Goal: Find specific page/section: Find specific page/section

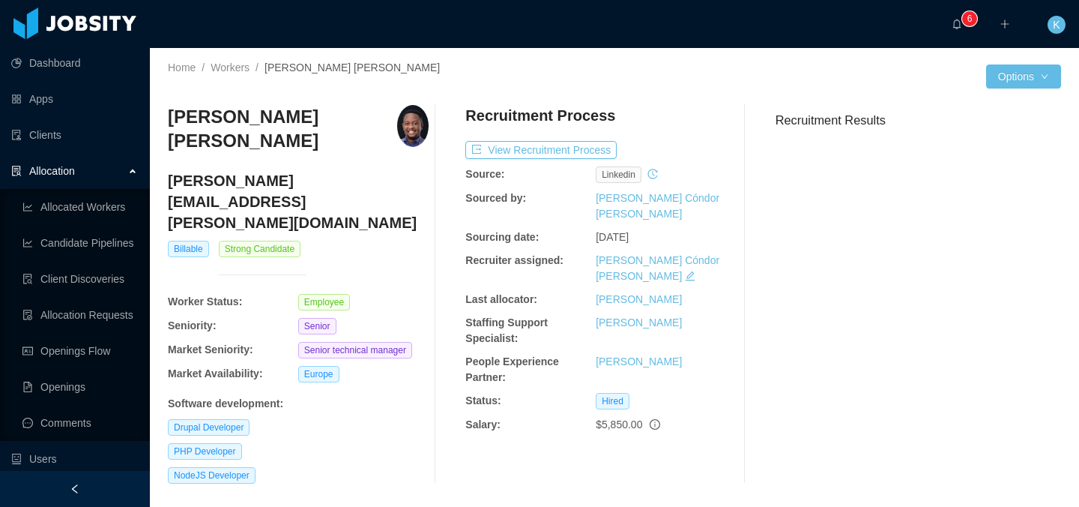
scroll to position [219, 0]
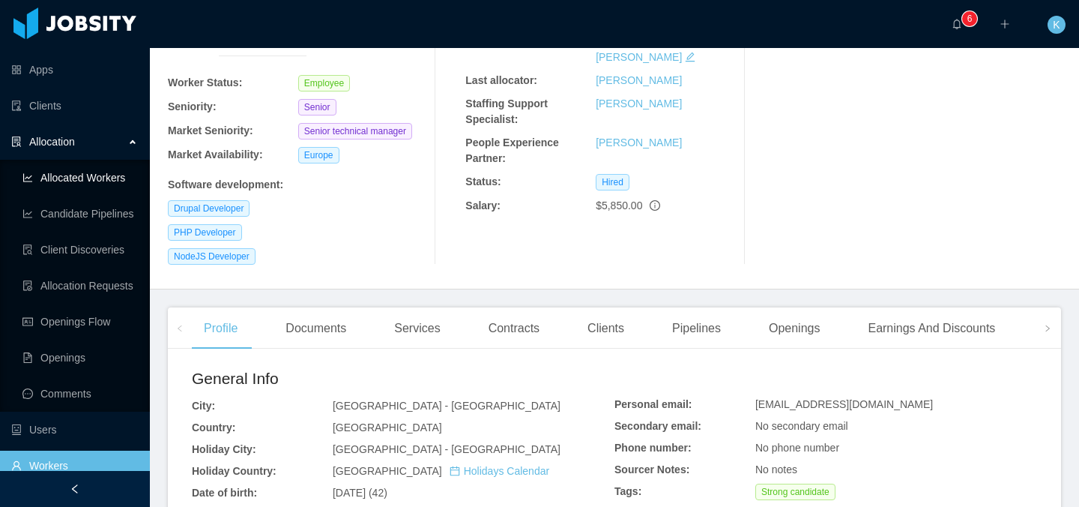
click at [65, 180] on link "Allocated Workers" at bounding box center [79, 178] width 115 height 30
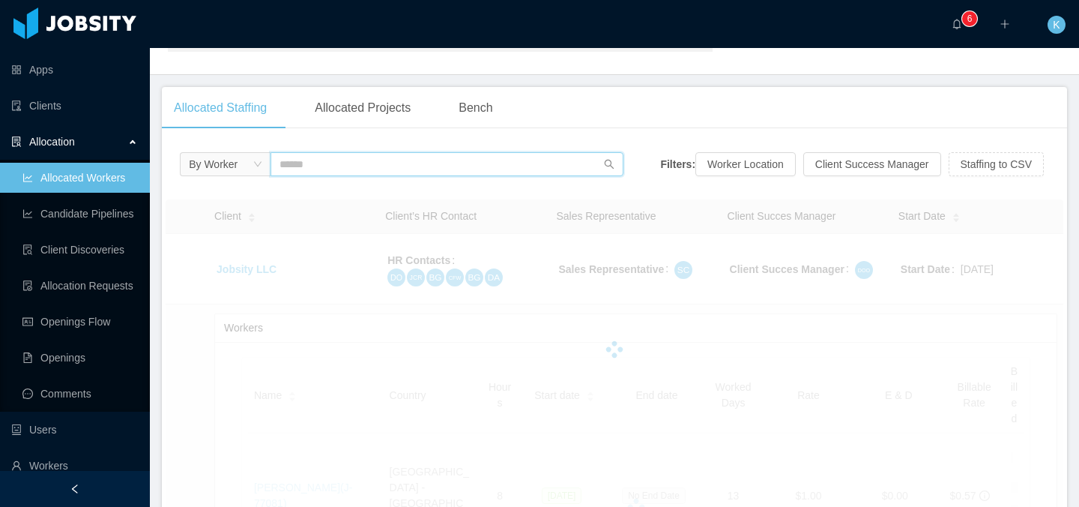
click at [337, 164] on input "text" at bounding box center [446, 164] width 353 height 24
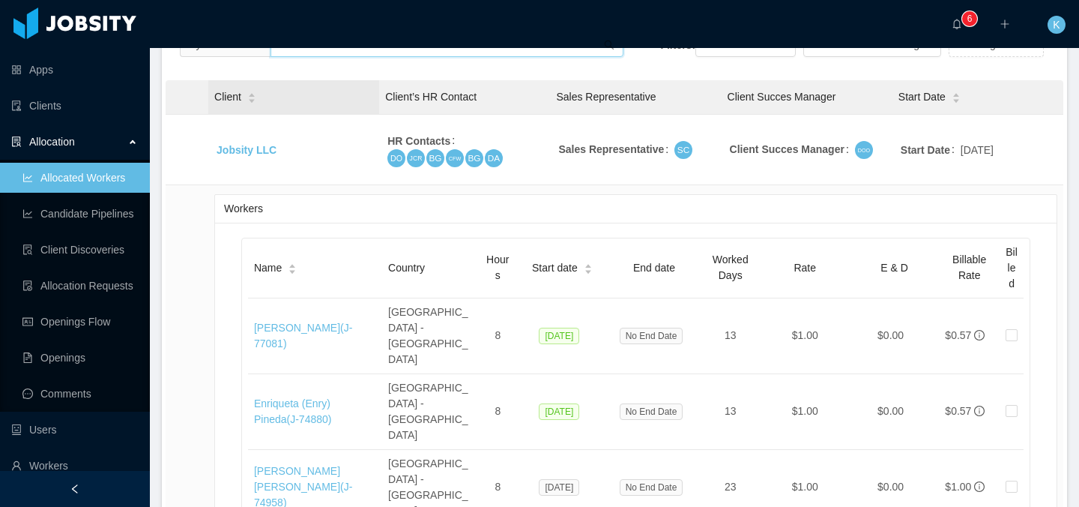
scroll to position [271, 0]
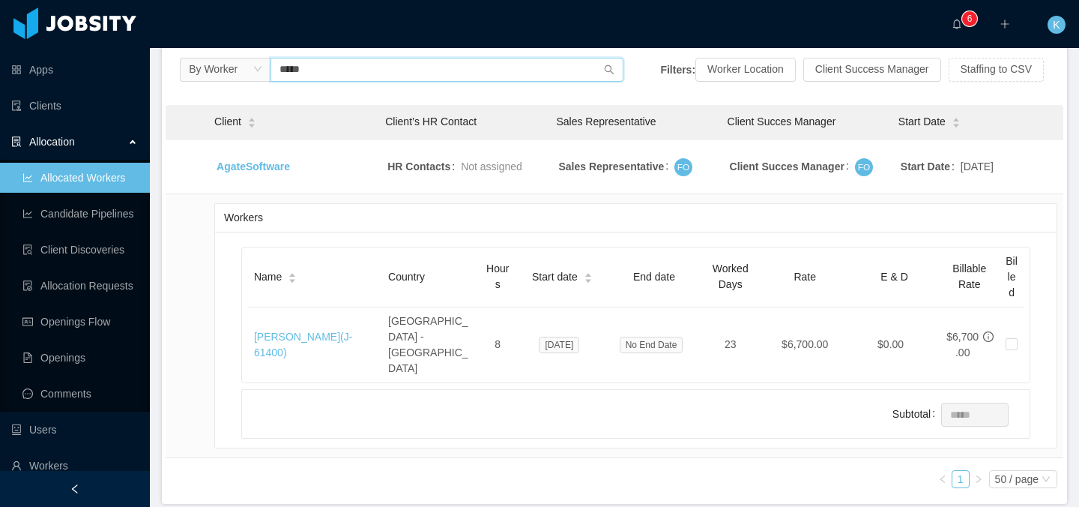
scroll to position [271, 0]
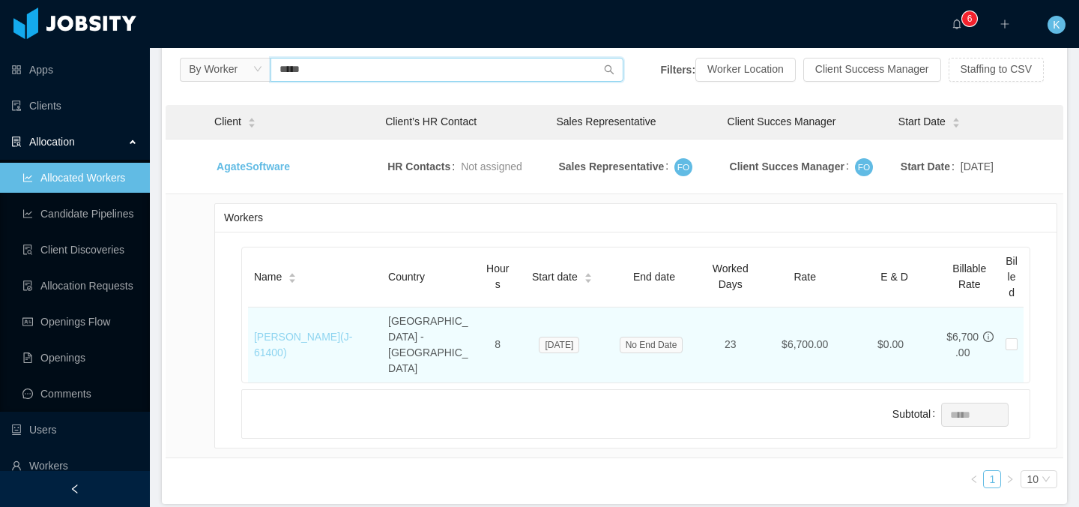
type input "*****"
click at [344, 330] on link "[PERSON_NAME] (J- 61400 )" at bounding box center [303, 344] width 98 height 28
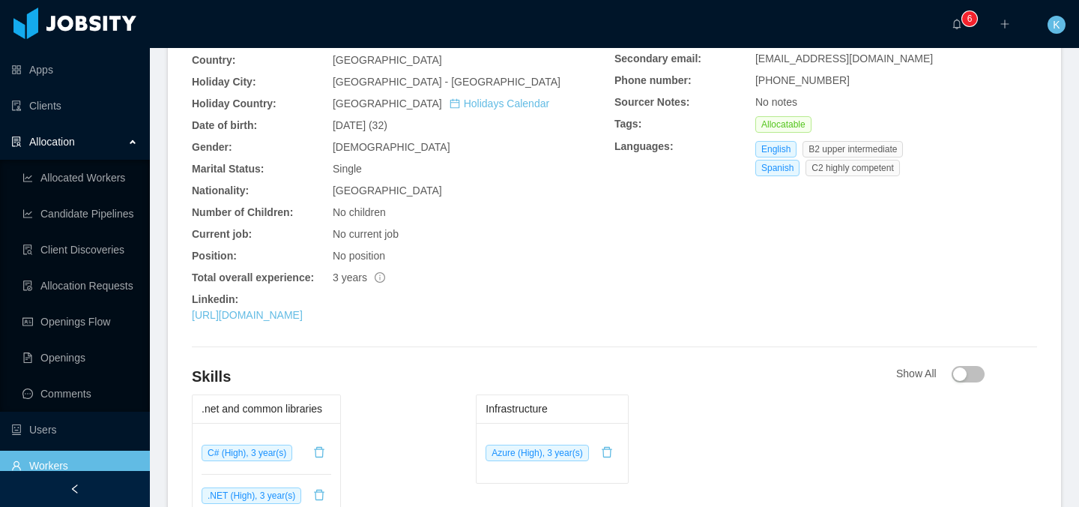
scroll to position [533, 0]
